Goal: Information Seeking & Learning: Learn about a topic

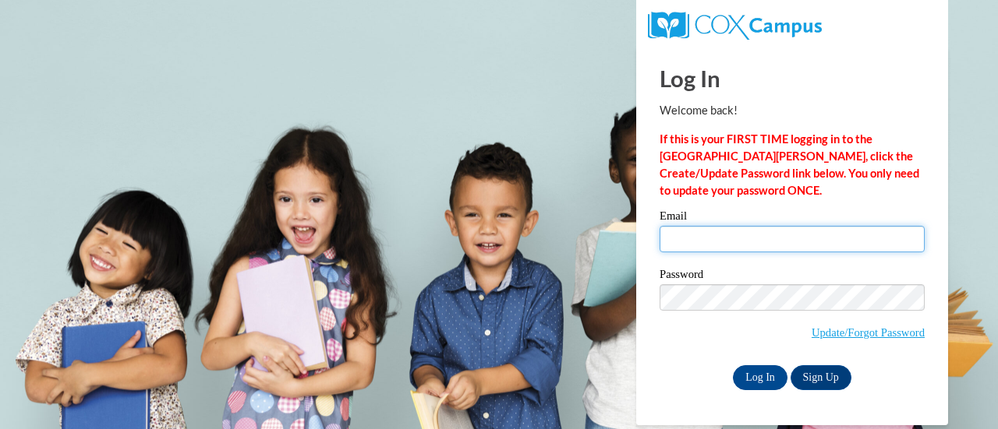
click at [705, 240] on input "Email" at bounding box center [791, 239] width 265 height 26
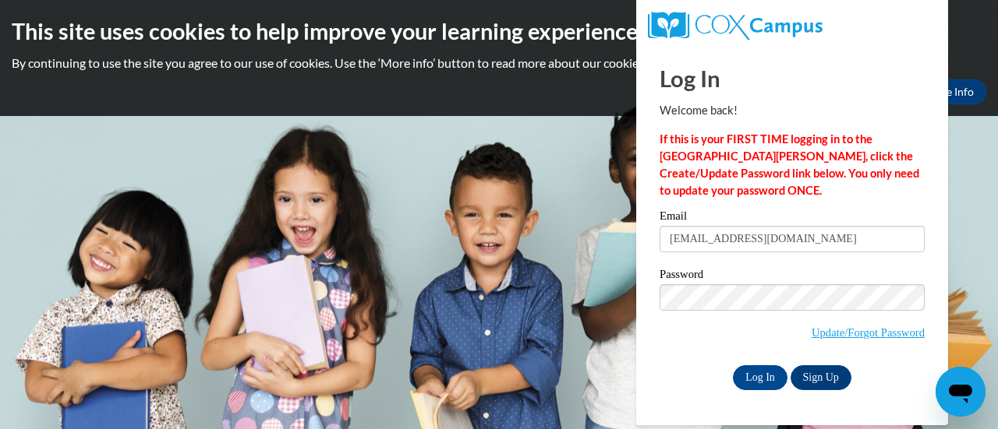
click at [844, 167] on strong "If this is your FIRST TIME logging in to the [GEOGRAPHIC_DATA][PERSON_NAME], cl…" at bounding box center [789, 164] width 260 height 65
click at [789, 239] on input "[EMAIL_ADDRESS][DOMAIN_NAME]" at bounding box center [791, 239] width 265 height 26
click at [815, 239] on input "[EMAIL_ADDRESS][DOMAIN_NAME]" at bounding box center [791, 239] width 265 height 26
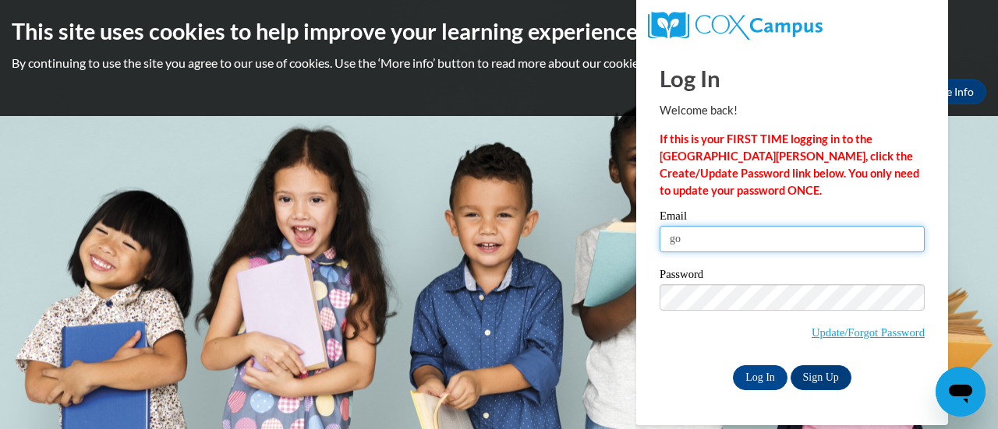
type input "g"
type input "[EMAIL_ADDRESS][DOMAIN_NAME]"
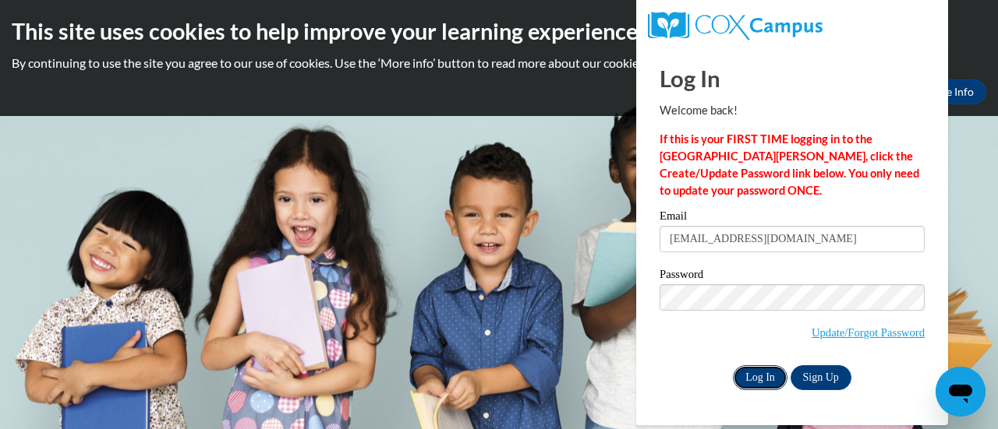
click at [755, 377] on input "Log In" at bounding box center [760, 378] width 55 height 25
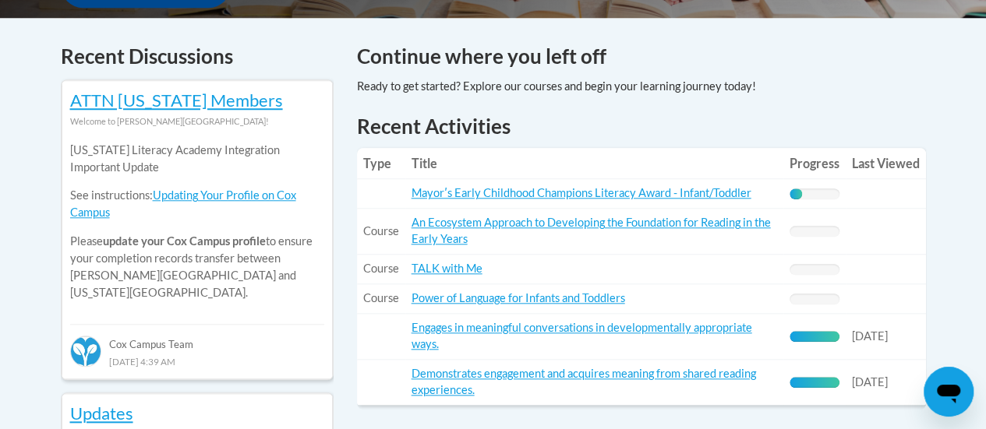
scroll to position [671, 0]
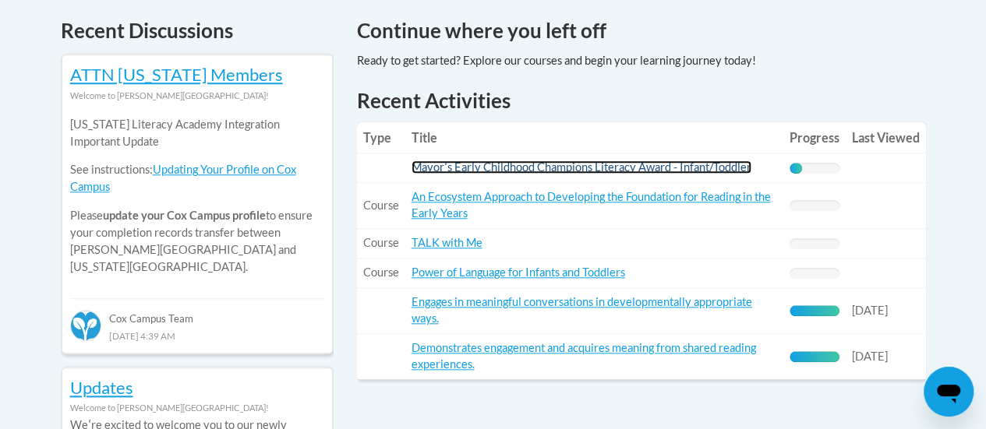
click at [648, 165] on link "Mayorʹs Early Childhood Champions Literacy Award - Infant/Toddler" at bounding box center [582, 167] width 340 height 13
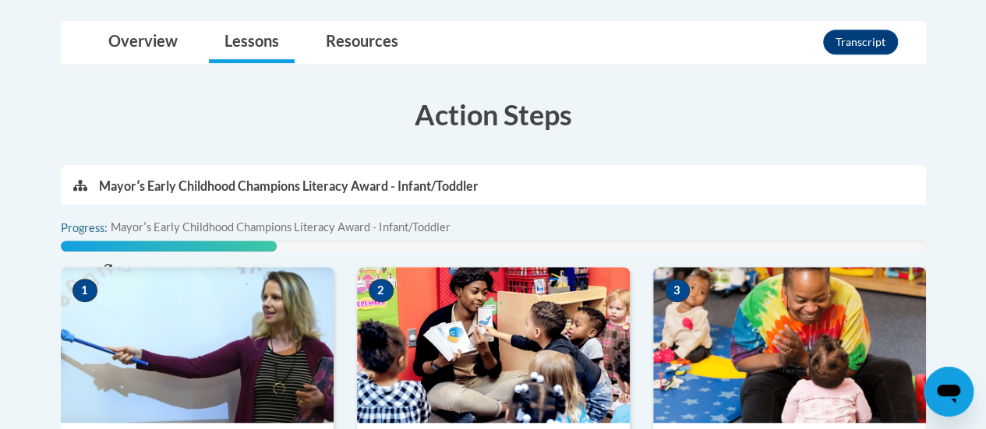
scroll to position [367, 0]
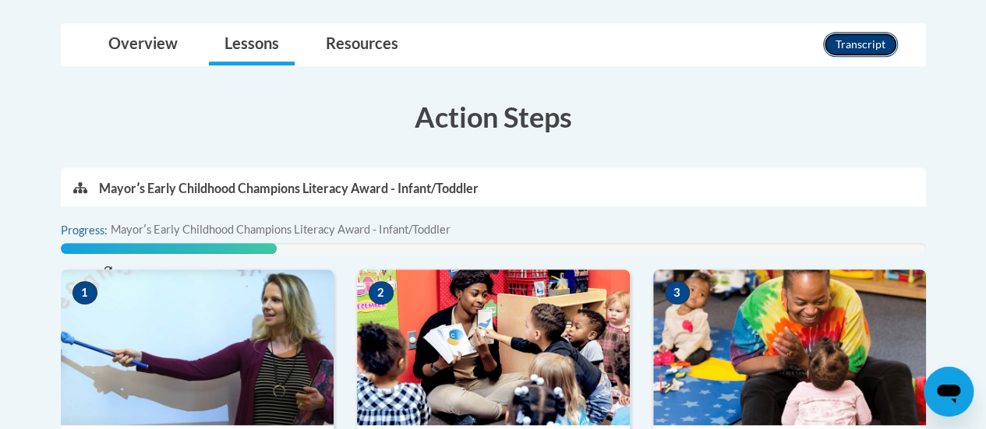
click at [837, 48] on button "Transcript" at bounding box center [860, 44] width 75 height 25
